Goal: Task Accomplishment & Management: Manage account settings

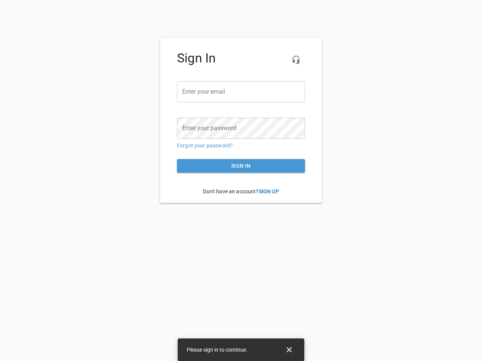
click at [296, 60] on icon "button" at bounding box center [295, 59] width 9 height 9
click at [241, 92] on input "email" at bounding box center [241, 91] width 128 height 21
click at [289, 350] on icon "Close" at bounding box center [288, 349] width 5 height 5
